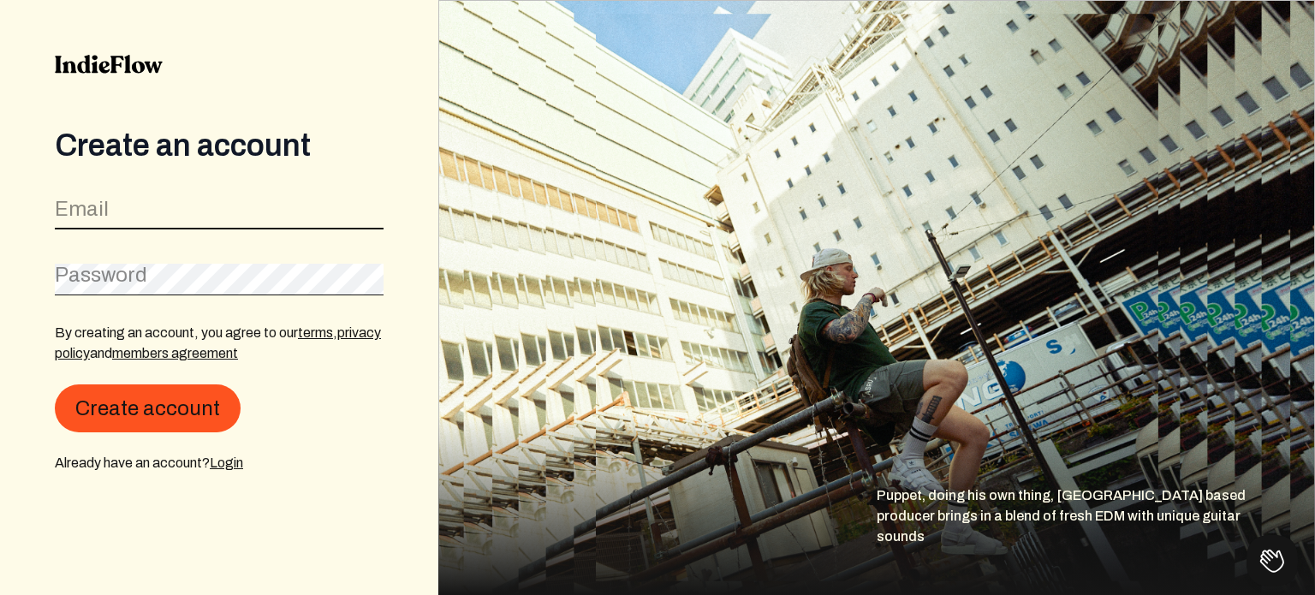
click at [199, 215] on input "email" at bounding box center [219, 213] width 329 height 33
type input "[EMAIL_ADDRESS][DOMAIN_NAME]"
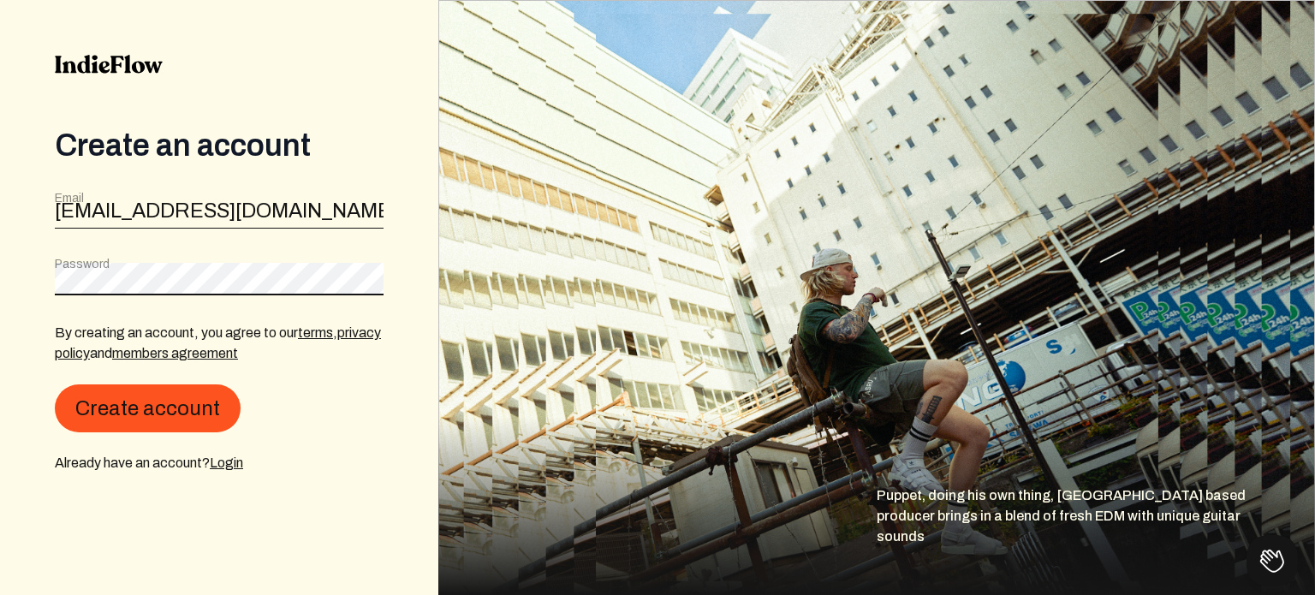
click at [55, 384] on button "Create account" at bounding box center [148, 408] width 186 height 48
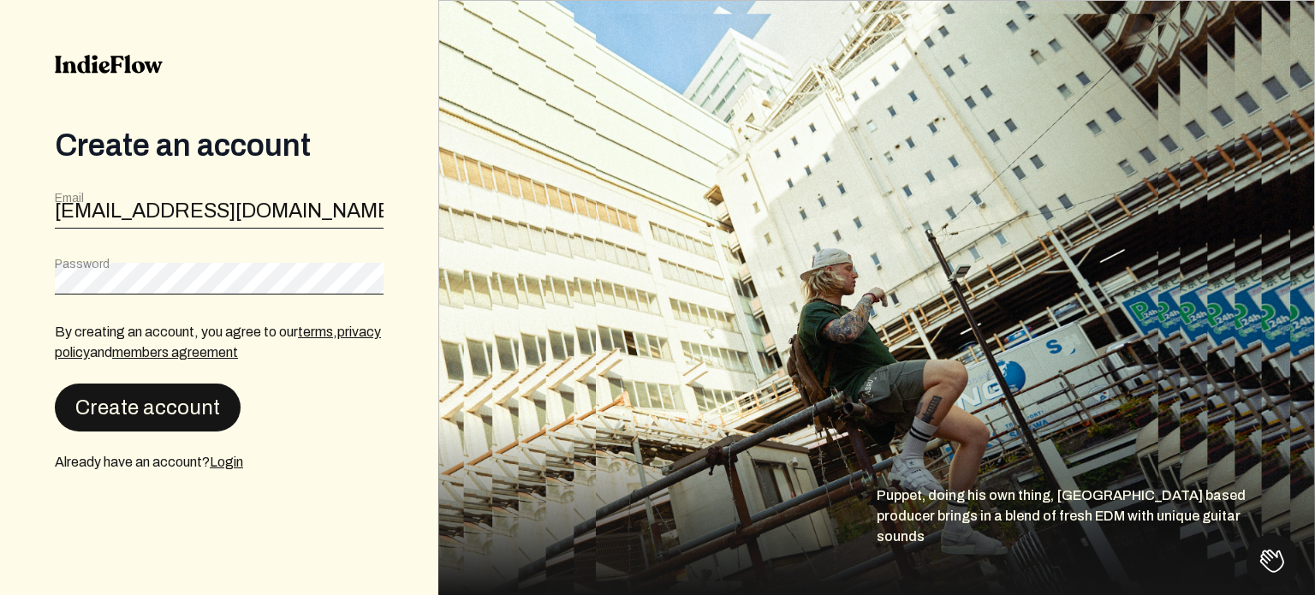
click at [147, 403] on button "Create account" at bounding box center [148, 407] width 186 height 48
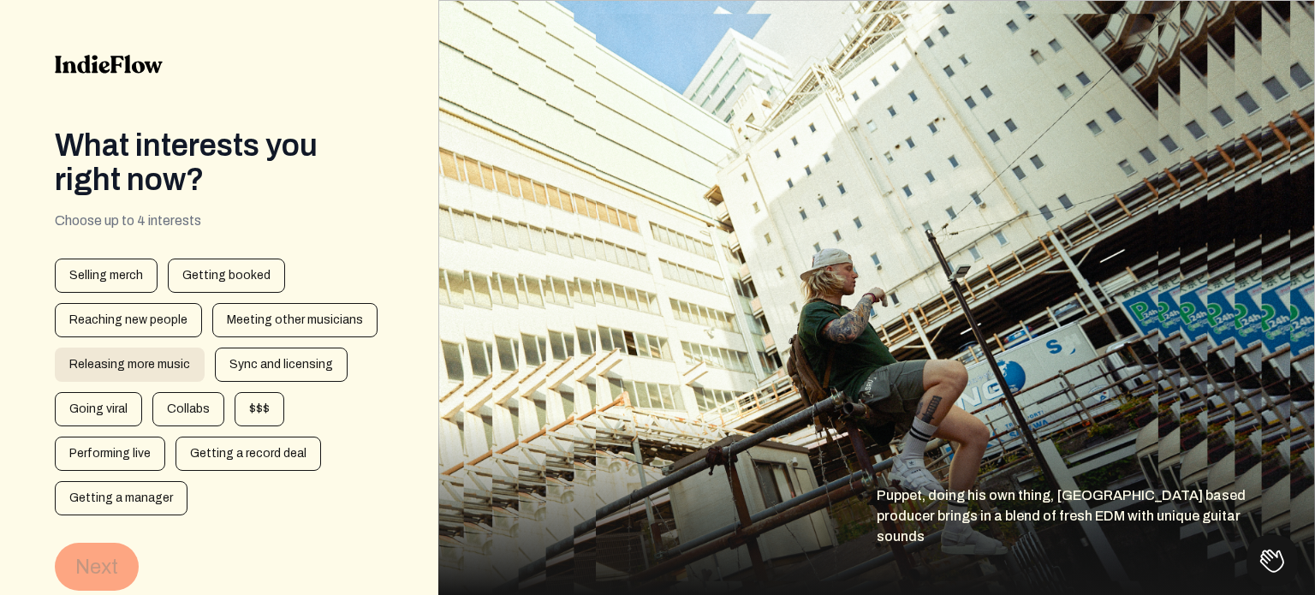
click at [169, 371] on div "Releasing more music" at bounding box center [130, 365] width 150 height 34
click at [257, 392] on div "Selling merch Getting booked Reaching new people Meeting other musicians Releas…" at bounding box center [219, 386] width 329 height 257
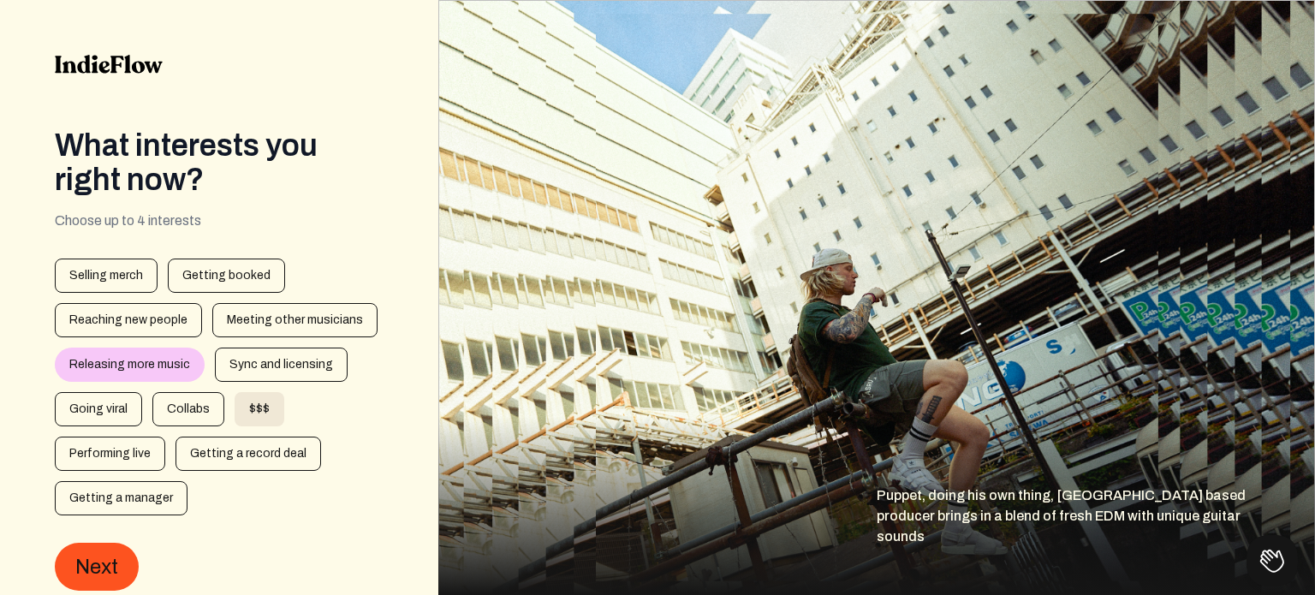
click at [257, 403] on div "$$$" at bounding box center [260, 409] width 50 height 34
click at [109, 572] on button "Next" at bounding box center [97, 567] width 84 height 48
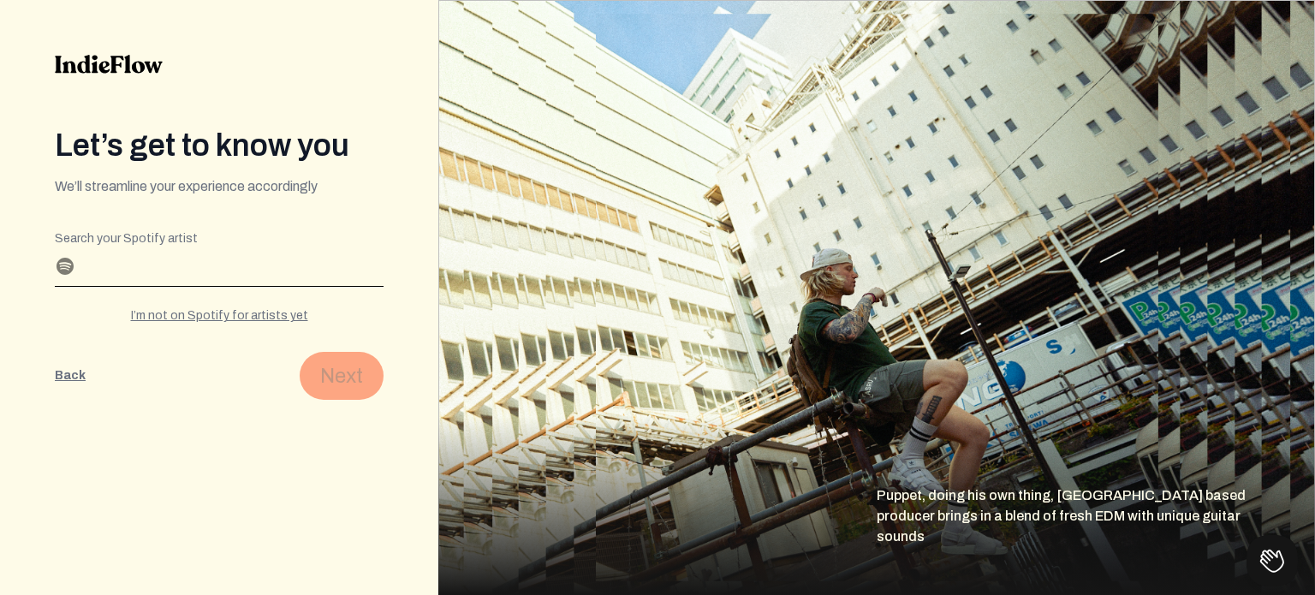
click at [191, 273] on input "Search your Spotify artist" at bounding box center [219, 271] width 329 height 27
paste input "[URL][DOMAIN_NAME]"
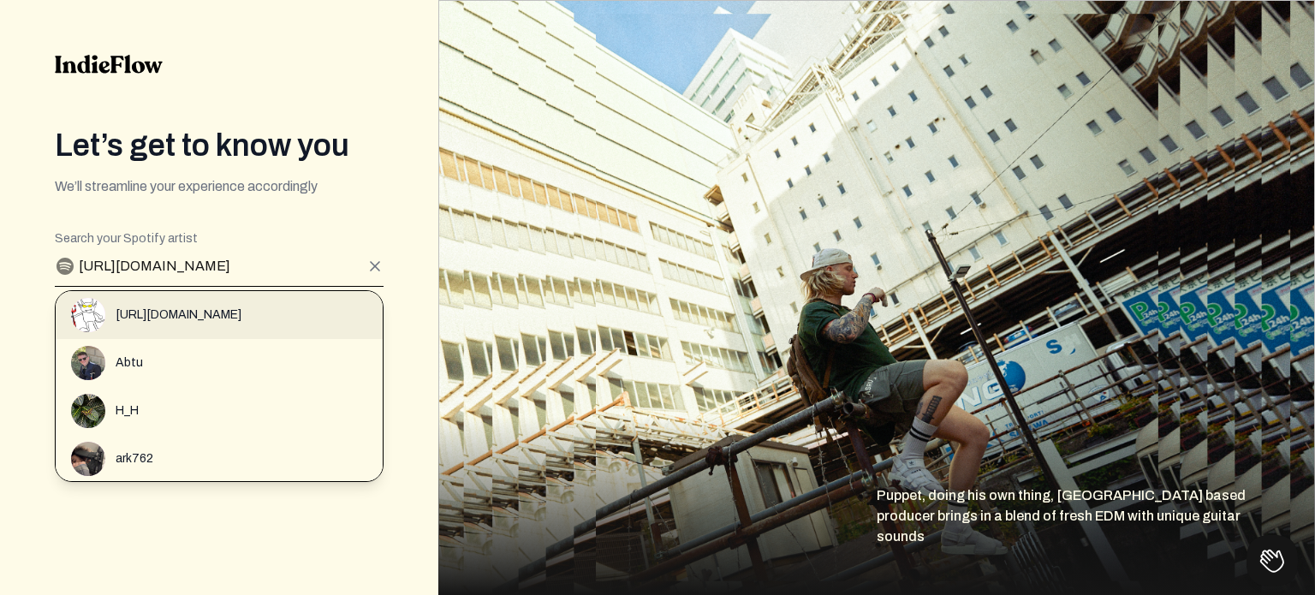
type input "[URL][DOMAIN_NAME]"
click at [241, 310] on span "[URL][DOMAIN_NAME]" at bounding box center [179, 314] width 126 height 17
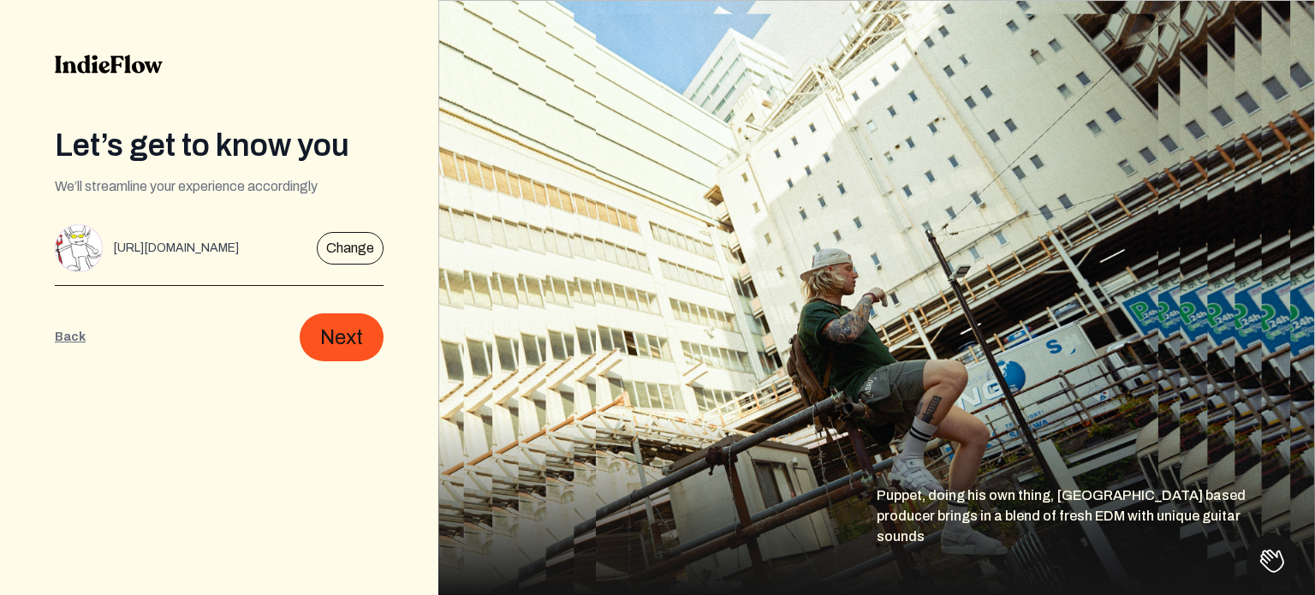
click at [239, 240] on div "[URL][DOMAIN_NAME]" at bounding box center [176, 248] width 126 height 17
click at [366, 250] on button "Change" at bounding box center [350, 248] width 67 height 33
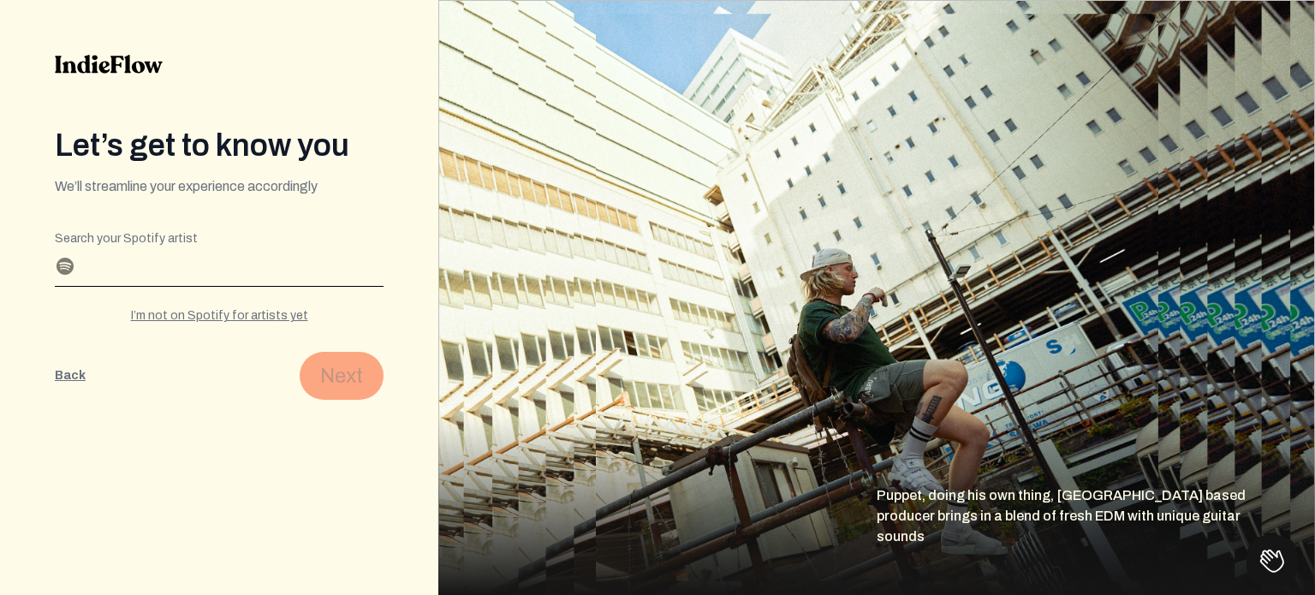
click at [219, 263] on input "Search your Spotify artist" at bounding box center [219, 271] width 329 height 27
paste input "[URL][DOMAIN_NAME]"
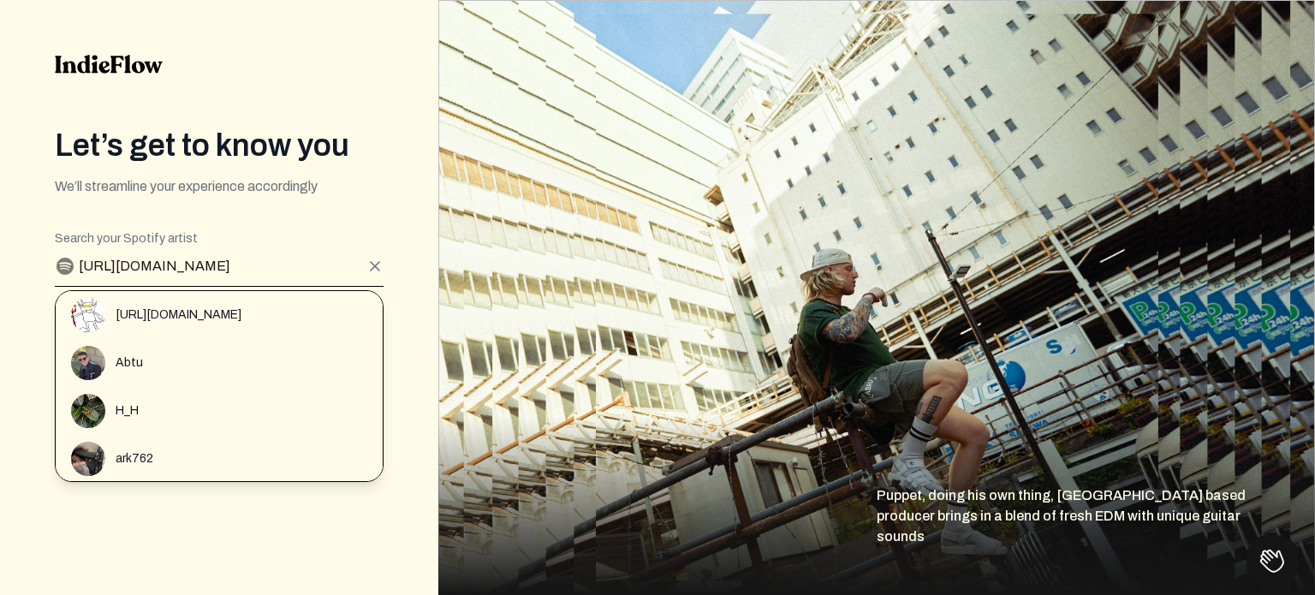
type input "[URL][DOMAIN_NAME]"
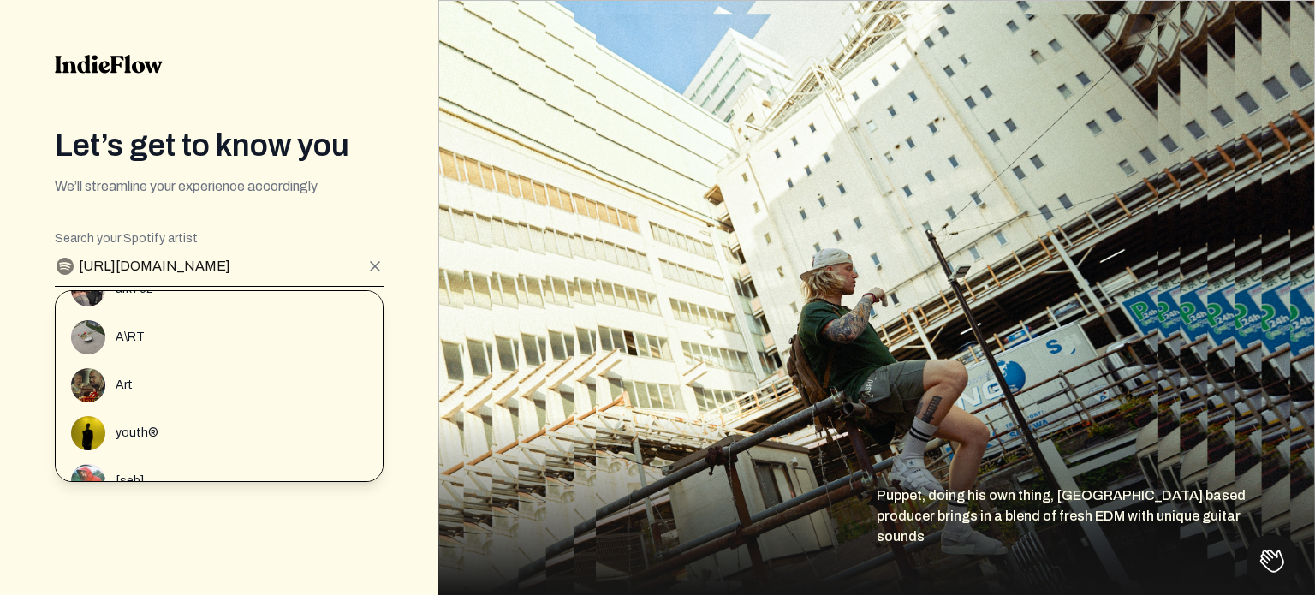
scroll to position [233, 0]
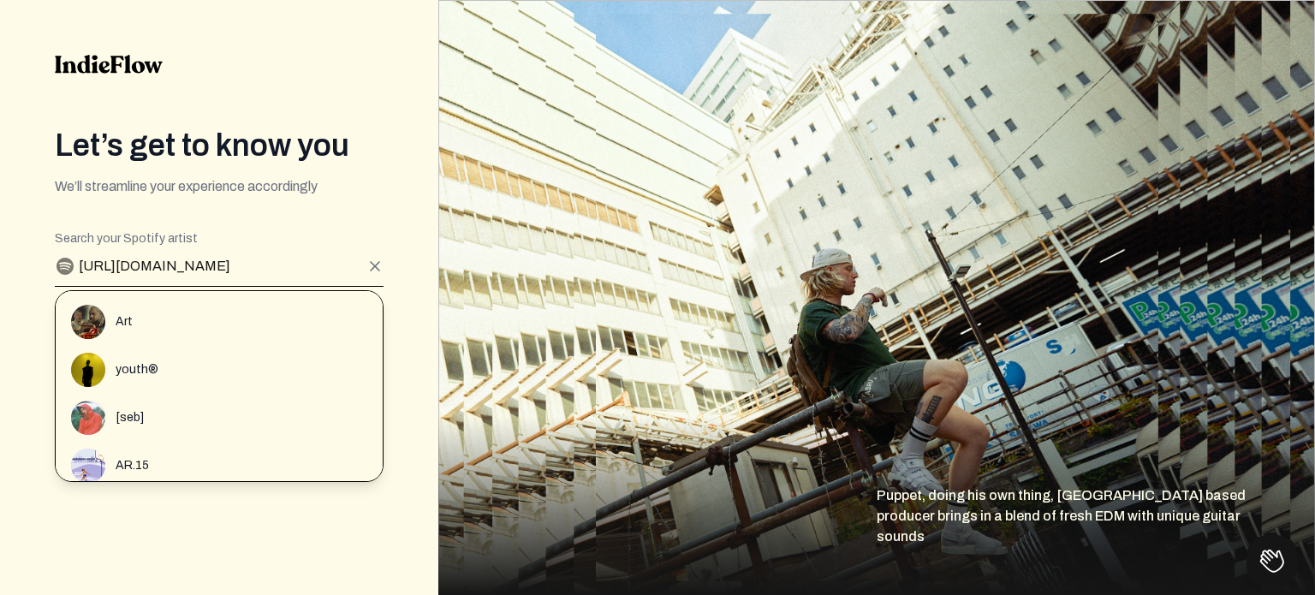
click at [370, 267] on icon at bounding box center [374, 266] width 17 height 17
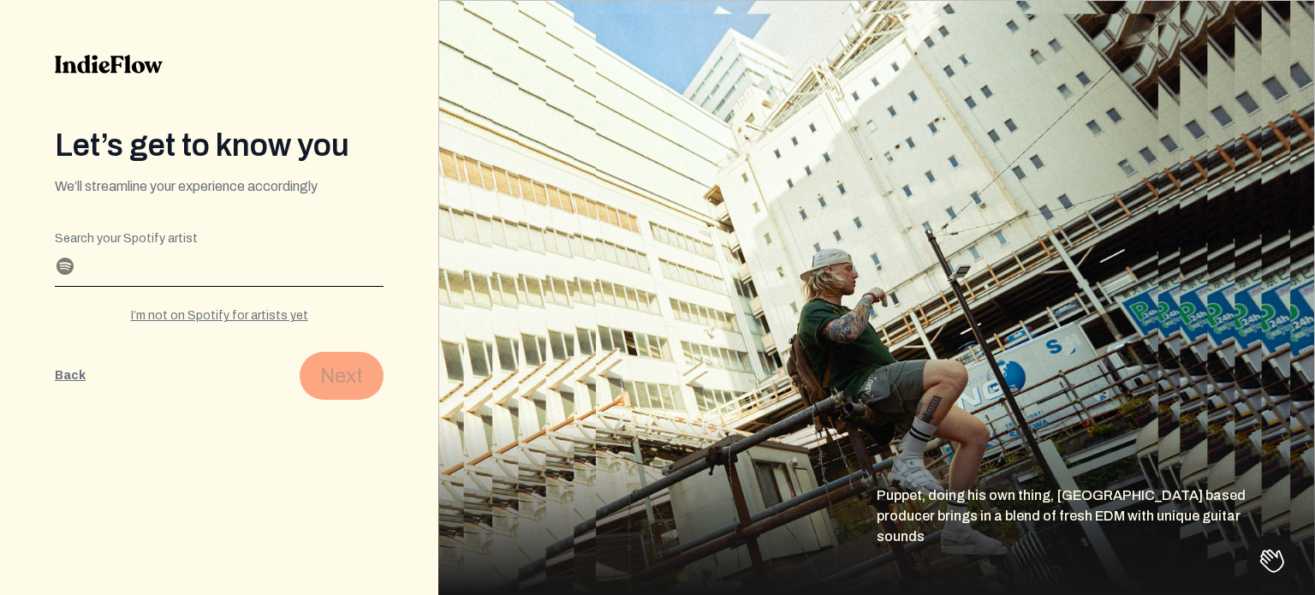
click at [343, 265] on input "Search your Spotify artist" at bounding box center [219, 271] width 329 height 27
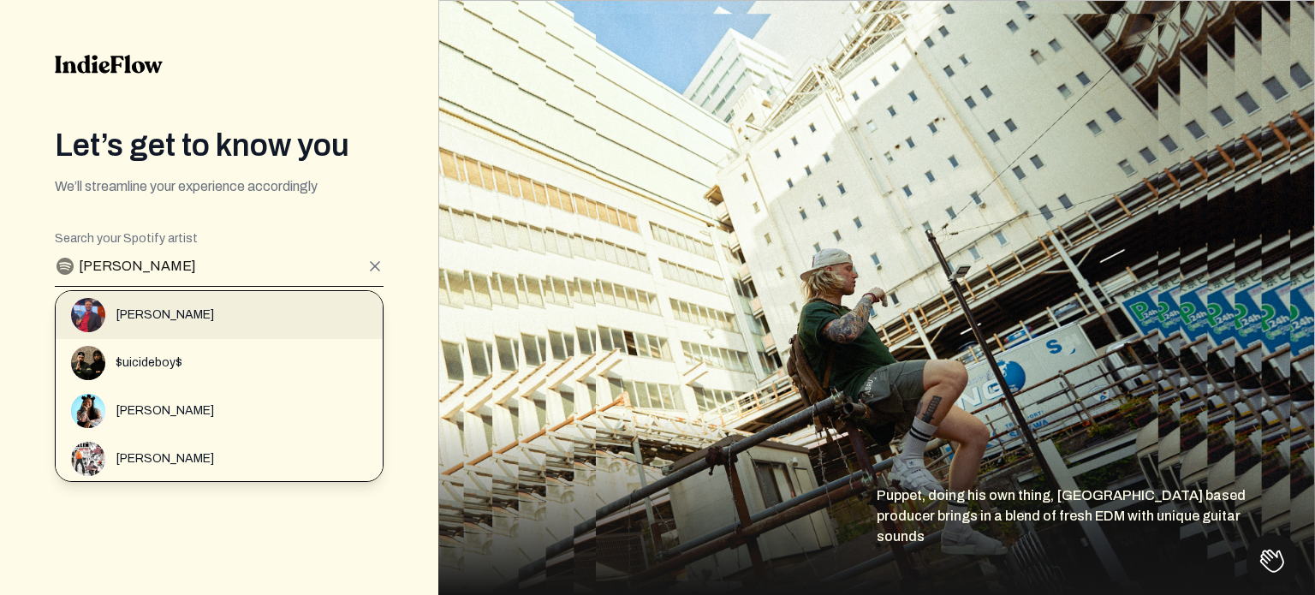
type input "[PERSON_NAME]"
click at [160, 324] on div "[PERSON_NAME]" at bounding box center [227, 315] width 312 height 34
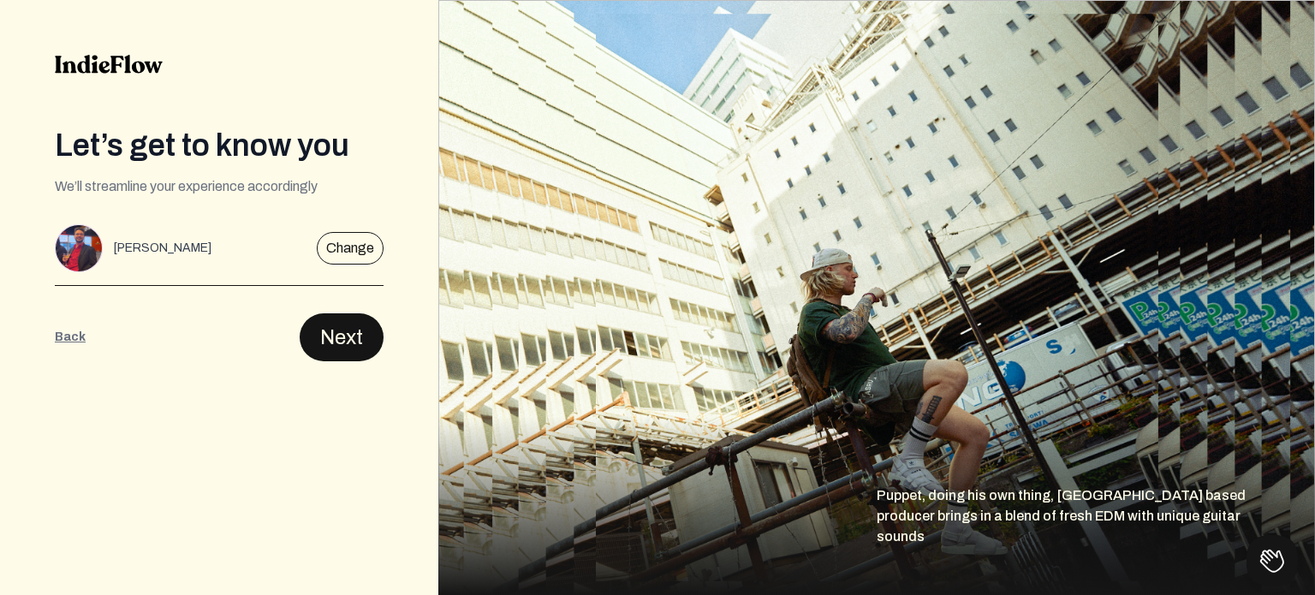
click at [340, 334] on button "Next" at bounding box center [342, 337] width 84 height 48
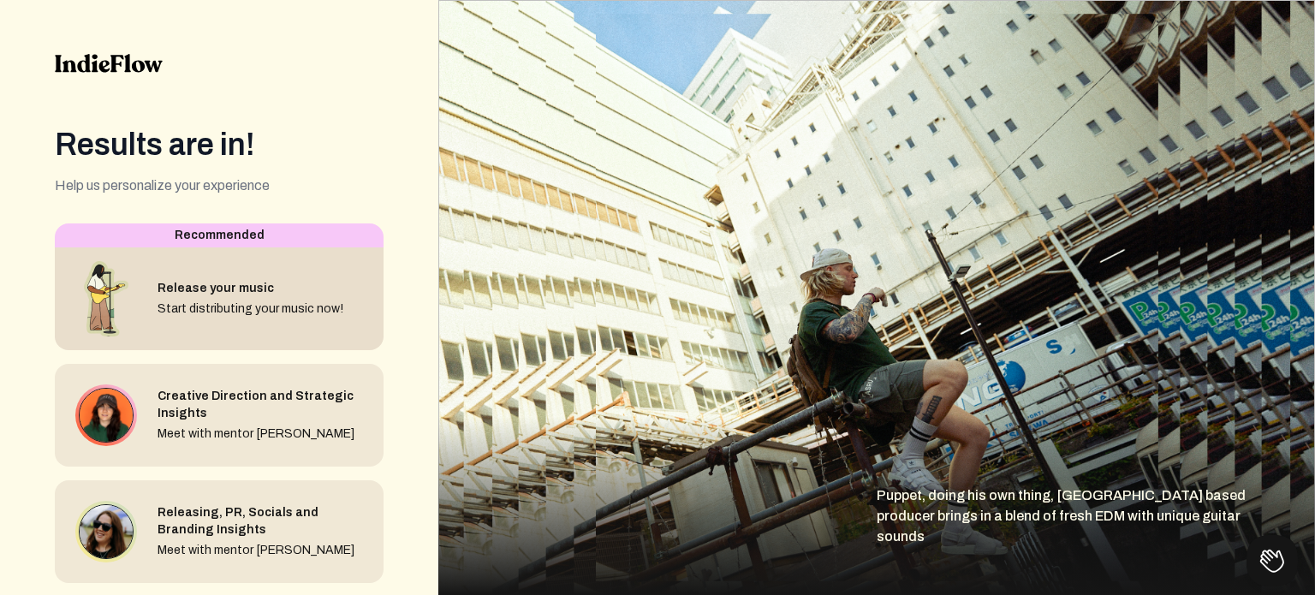
scroll to position [0, 0]
click at [288, 300] on div "Release your music Start distributing your music now!" at bounding box center [250, 300] width 186 height 38
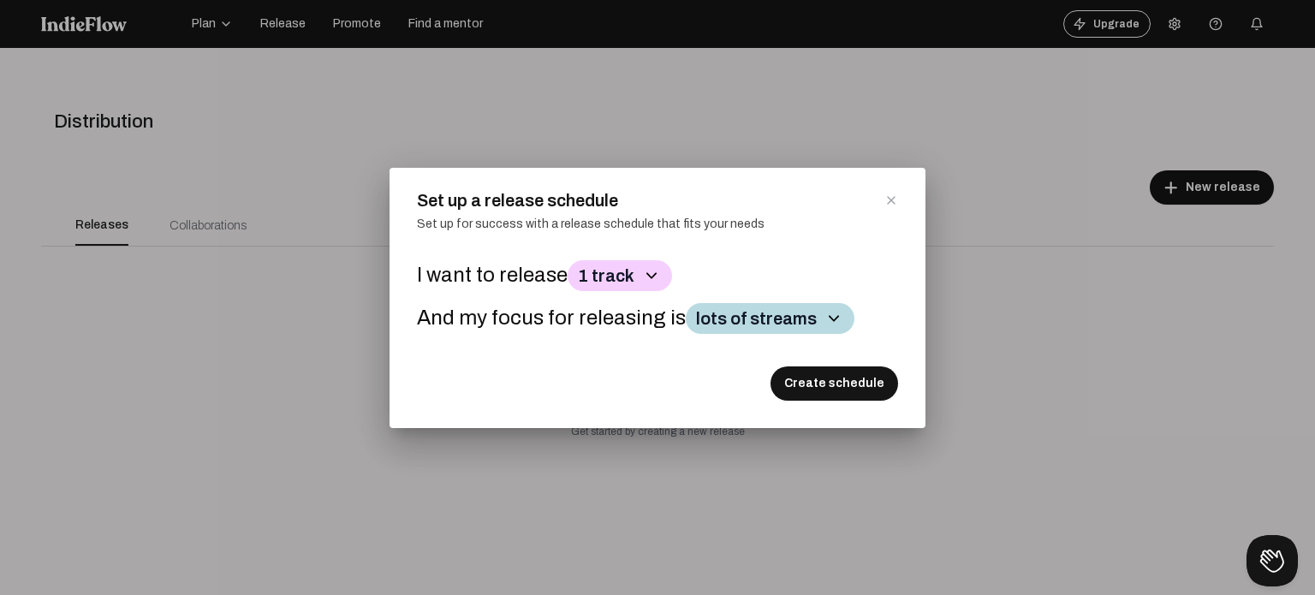
click at [641, 272] on icon "button" at bounding box center [651, 275] width 21 height 21
click at [731, 258] on div "I want to release 1 track 1 track 2 tracks 3 tracks 4 tracks 5 tracks 6 tracks …" at bounding box center [657, 296] width 481 height 86
click at [716, 232] on div "Set up for success with a release schedule that fits your needs" at bounding box center [657, 235] width 481 height 38
click at [633, 222] on div "Set up for success with a release schedule that fits your needs" at bounding box center [657, 235] width 481 height 38
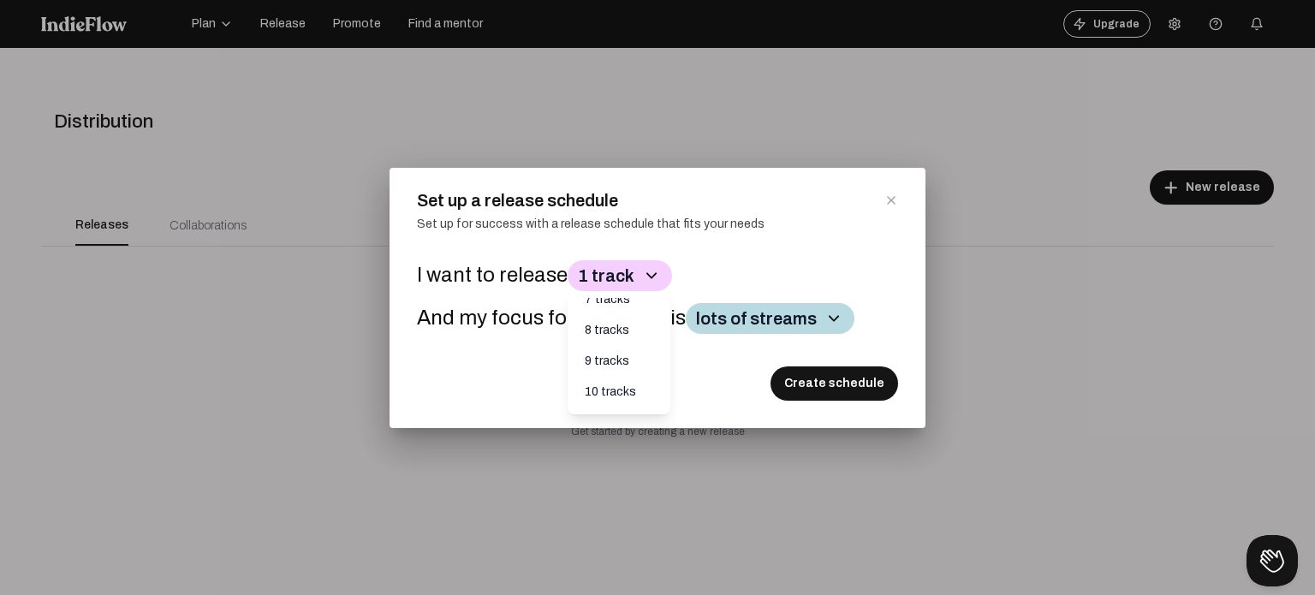
click at [500, 335] on div "I want to release 1 track 1 track 2 tracks 3 tracks 4 tracks 5 tracks 6 tracks …" at bounding box center [657, 296] width 481 height 86
click at [499, 374] on div "Create schedule" at bounding box center [657, 370] width 481 height 62
click at [678, 394] on div "Create schedule" at bounding box center [657, 370] width 481 height 62
click at [887, 199] on icon at bounding box center [891, 200] width 14 height 14
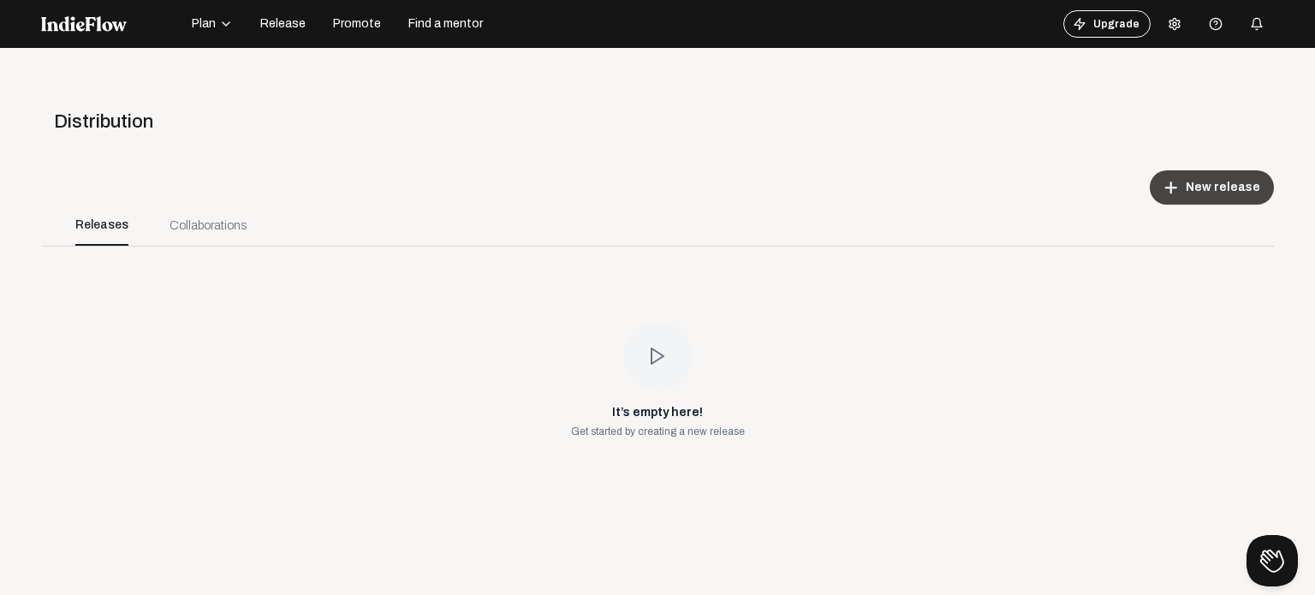
click at [1199, 187] on span "New release" at bounding box center [1222, 187] width 74 height 17
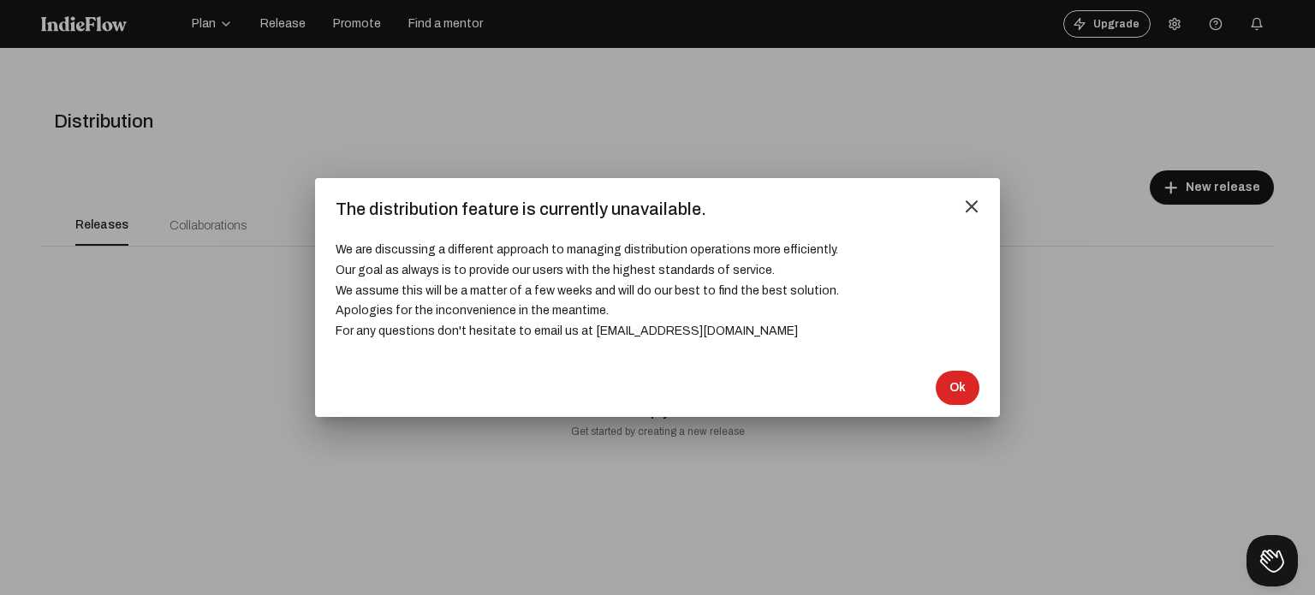
click at [971, 210] on mat-icon "close" at bounding box center [971, 206] width 15 height 15
